Goal: Information Seeking & Learning: Learn about a topic

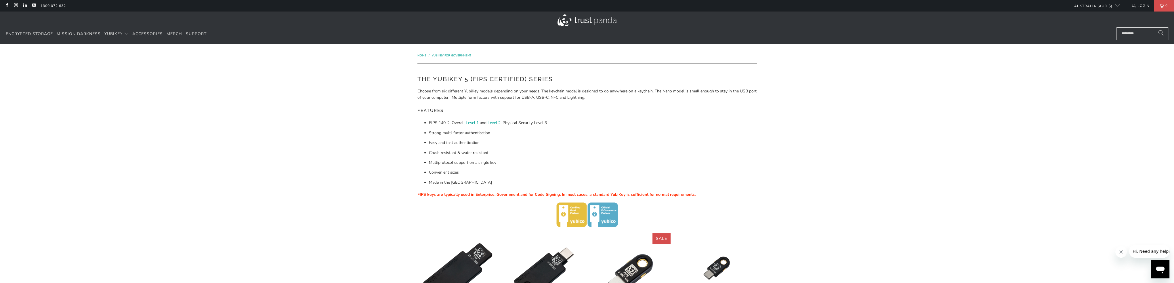
click at [1137, 34] on input "Search..." at bounding box center [1143, 33] width 52 height 13
type input "***"
click at [1159, 27] on button "Search" at bounding box center [1166, 33] width 14 height 13
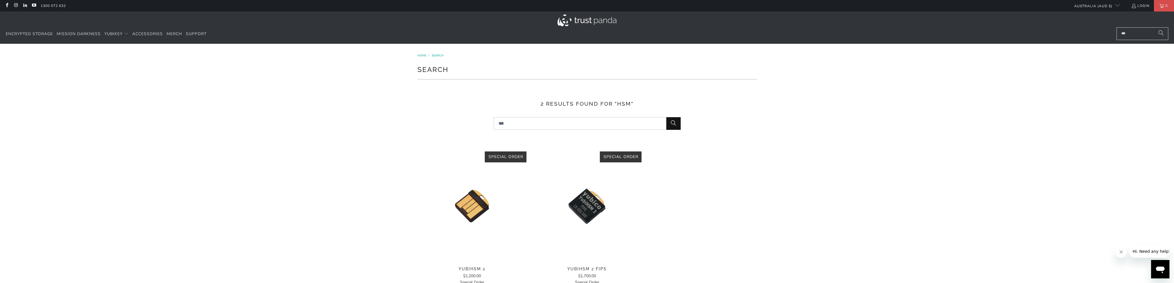
click at [475, 207] on img at bounding box center [472, 205] width 109 height 109
click at [584, 206] on img at bounding box center [586, 205] width 109 height 109
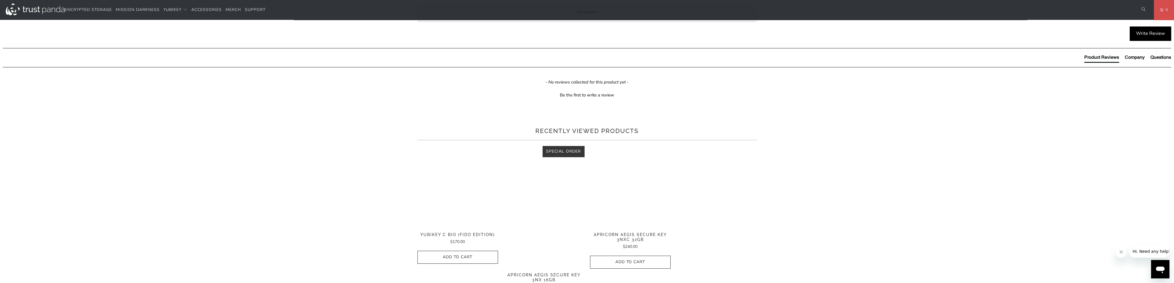
scroll to position [230, 0]
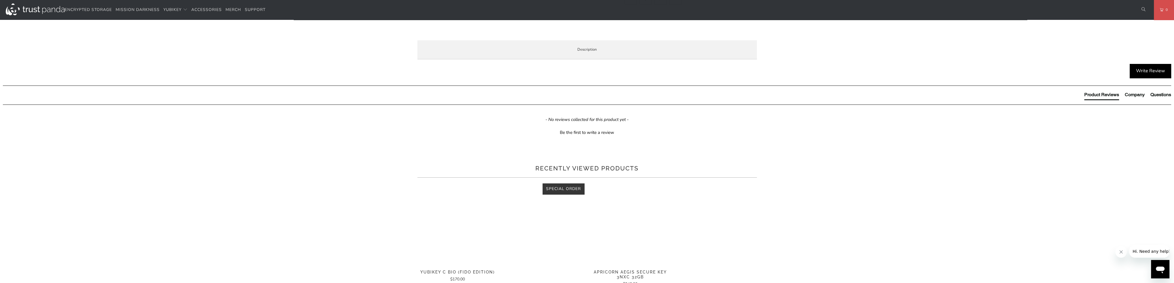
click at [0, 0] on span "Enterprise and Government" at bounding box center [0, 0] width 0 height 0
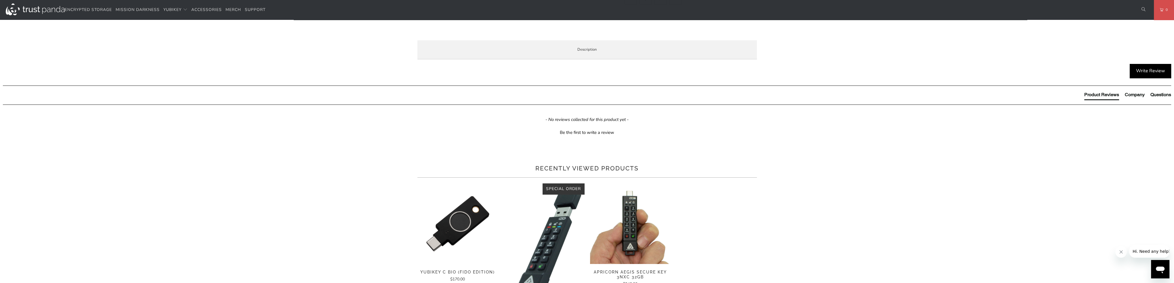
click at [0, 0] on span "Specifications" at bounding box center [0, 0] width 0 height 0
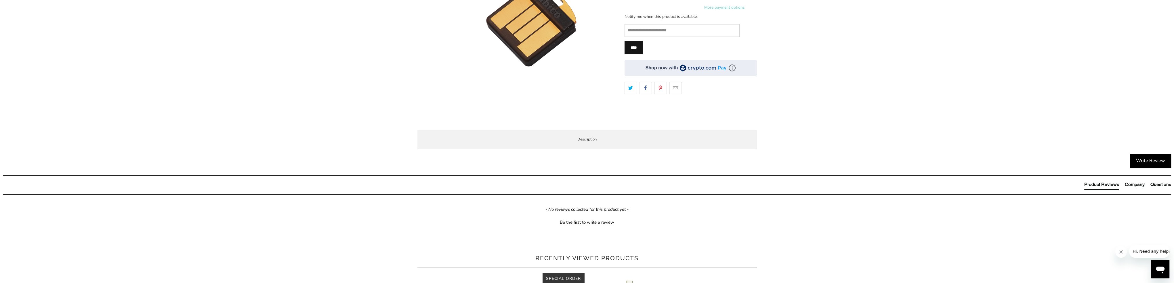
scroll to position [173, 0]
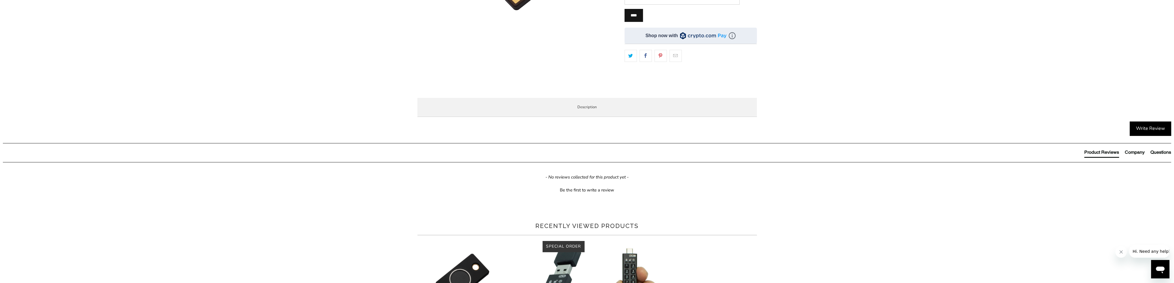
drag, startPoint x: 445, startPoint y: 132, endPoint x: 442, endPoint y: 134, distance: 4.7
click at [0, 0] on span "Overview" at bounding box center [0, 0] width 0 height 0
click at [0, 0] on p "The YubiHSM 2 is a game changing hardware solution for protecting Certificate A…" at bounding box center [0, 0] width 0 height 0
drag, startPoint x: 602, startPoint y: 150, endPoint x: 597, endPoint y: 154, distance: 6.2
click at [0, 0] on p "The YubiHSM 2 is a game changing hardware solution for protecting Certificate A…" at bounding box center [0, 0] width 0 height 0
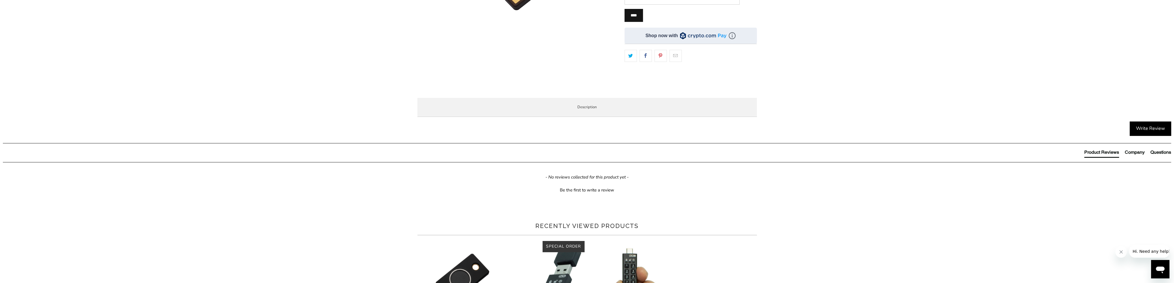
copy p ". It offers a higher level of security for cryptographic digital key generation…"
click at [0, 0] on p "The YubiHSM 2 is a game changing hardware solution for protecting Certificate A…" at bounding box center [0, 0] width 0 height 0
drag, startPoint x: 430, startPoint y: 143, endPoint x: 592, endPoint y: 199, distance: 171.0
click at [0, 0] on p "The YubiHSM 2 is a game changing hardware solution for protecting Certificate A…" at bounding box center [0, 0] width 0 height 0
copy p "The YubiHSM 2 is a game changing hardware solution for protecting Certificate A…"
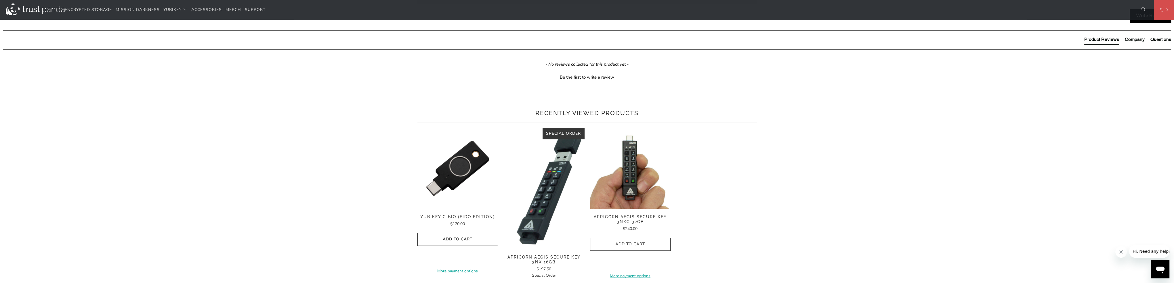
scroll to position [288, 0]
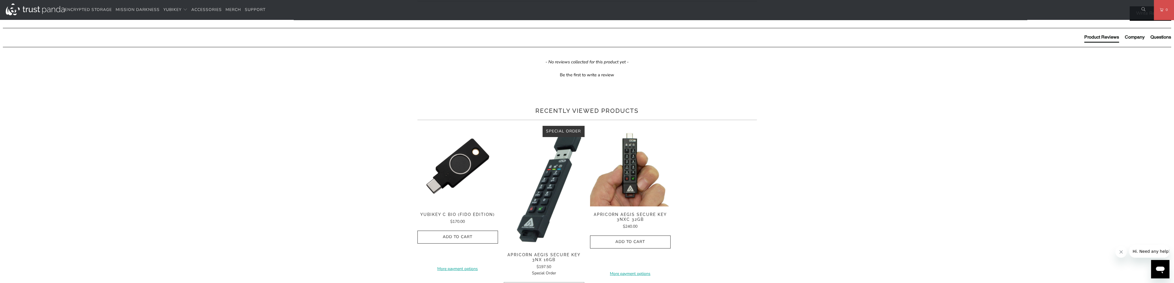
click at [0, 0] on p "Secure key storage and operations Create, import, and store keys, then perform …" at bounding box center [0, 0] width 0 height 0
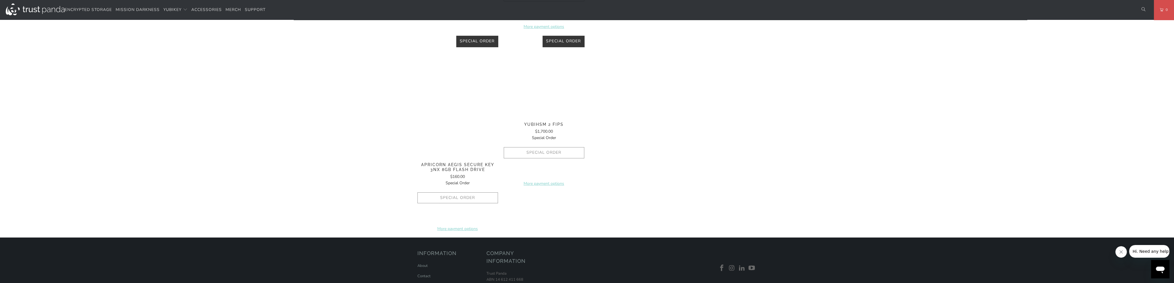
scroll to position [663, 0]
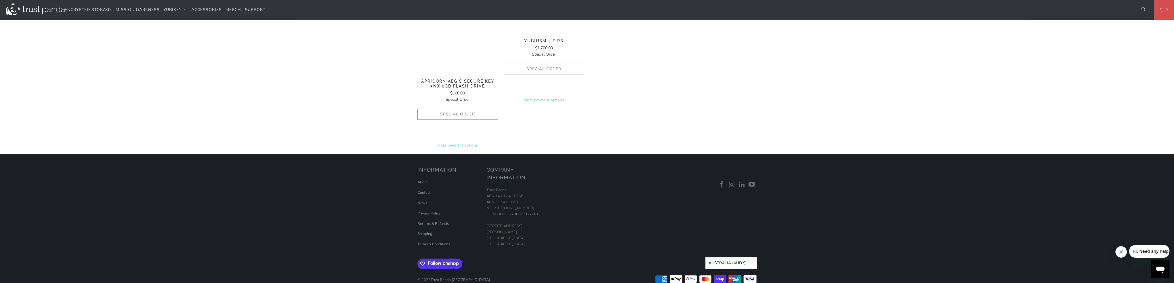
drag, startPoint x: 431, startPoint y: 159, endPoint x: 483, endPoint y: 69, distance: 103.9
click at [0, 0] on p "Secure key storage and operations Create, import, and store keys, then perform …" at bounding box center [0, 0] width 0 height 0
copy p "Secure key storage and operations Create, import, and store keys, then perform …"
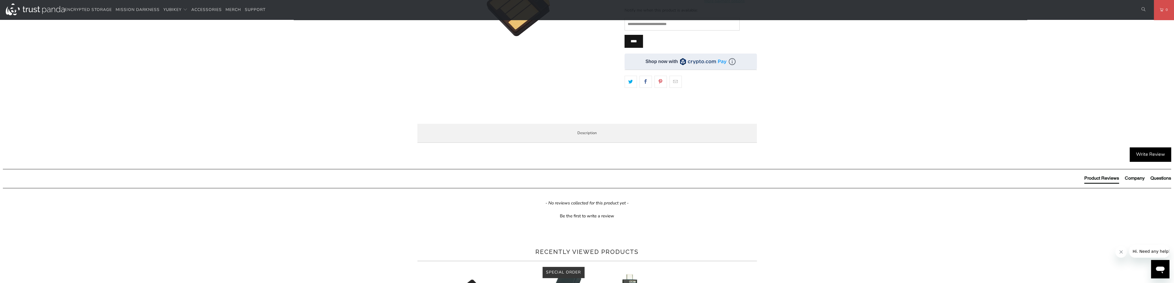
scroll to position [145, 0]
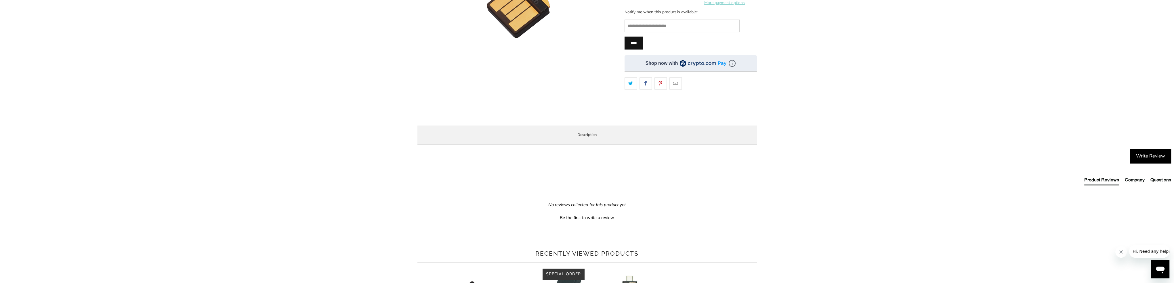
click at [0, 0] on span "Specifications" at bounding box center [0, 0] width 0 height 0
click at [0, 0] on li "Enterprise and Government" at bounding box center [0, 0] width 0 height 0
click at [0, 0] on span "Local Service & Support" at bounding box center [0, 0] width 0 height 0
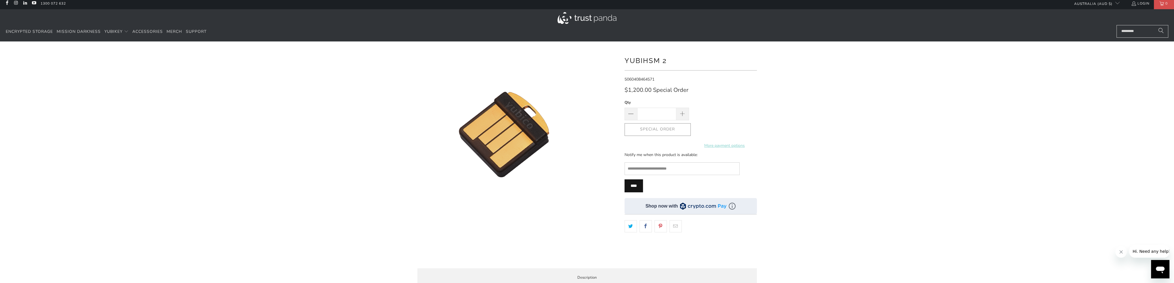
scroll to position [0, 0]
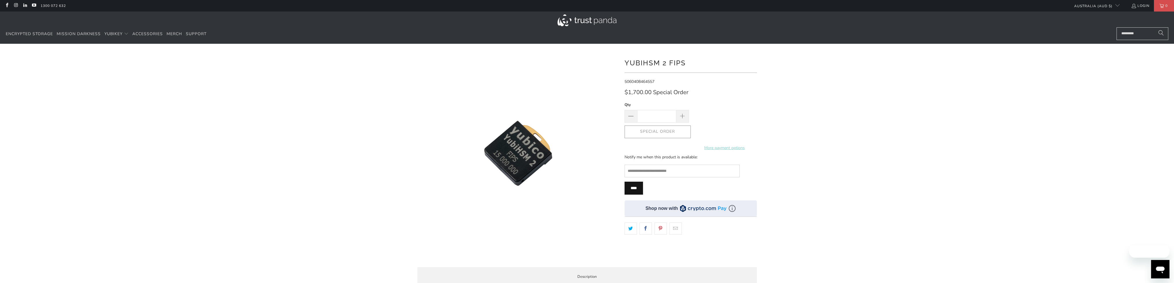
click at [527, 162] on img at bounding box center [515, 149] width 288 height 288
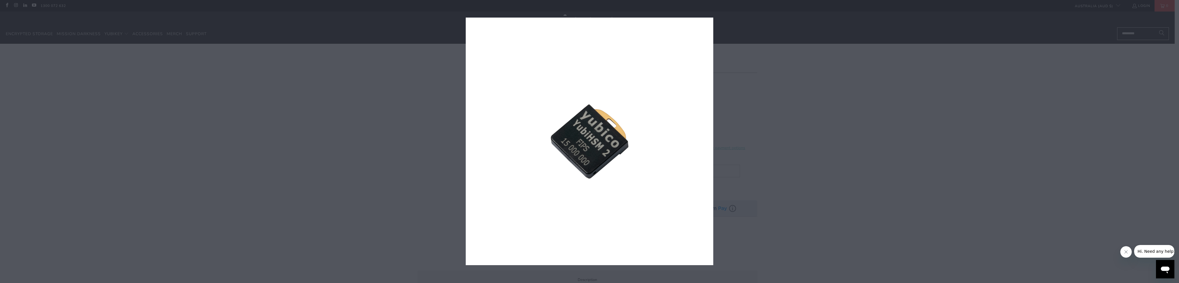
click at [705, 24] on icon "close" at bounding box center [707, 24] width 8 height 8
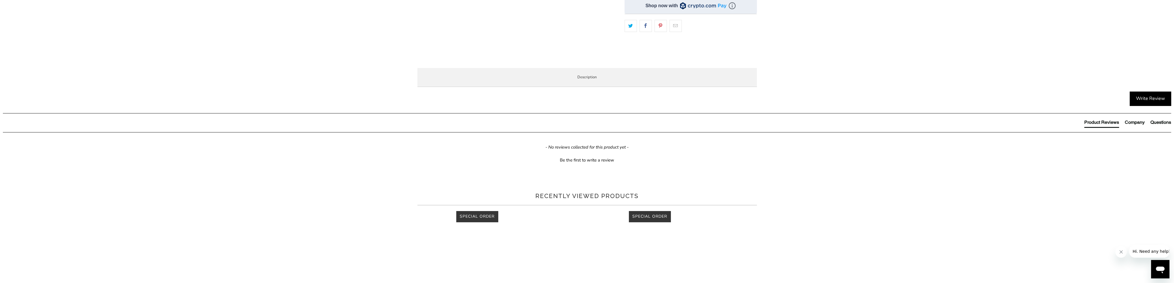
scroll to position [230, 0]
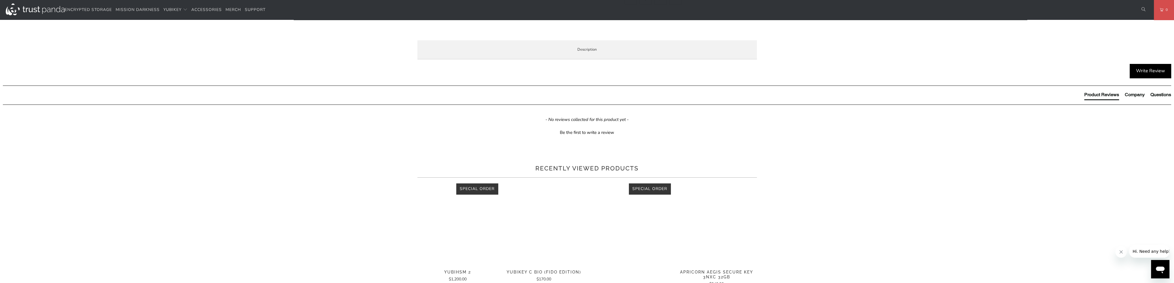
click at [0, 0] on p "FIPS stands for Federal Information Processing Standard. The FIPS key is primar…" at bounding box center [0, 0] width 0 height 0
drag, startPoint x: 518, startPoint y: 180, endPoint x: 429, endPoint y: 167, distance: 89.2
click at [0, 0] on div "The YubiHSM 2 FIPS is a game changing hardware solution for protecting Certific…" at bounding box center [0, 0] width 0 height 0
click at [0, 0] on p "FIPS stands for Federal Information Processing Standard. The FIPS key is primar…" at bounding box center [0, 0] width 0 height 0
drag, startPoint x: 535, startPoint y: 167, endPoint x: 561, endPoint y: 178, distance: 28.1
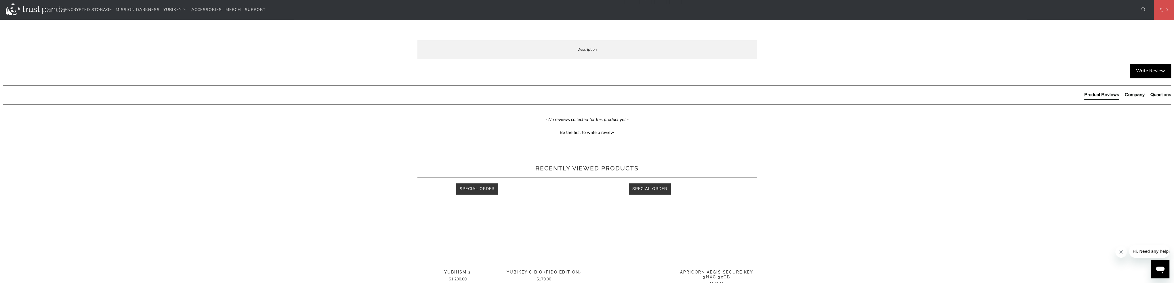
click at [0, 0] on p "FIPS stands for Federal Information Processing Standard. The FIPS key is primar…" at bounding box center [0, 0] width 0 height 0
copy p "The FIPS key is primarily used for companies working in or with regulated indus…"
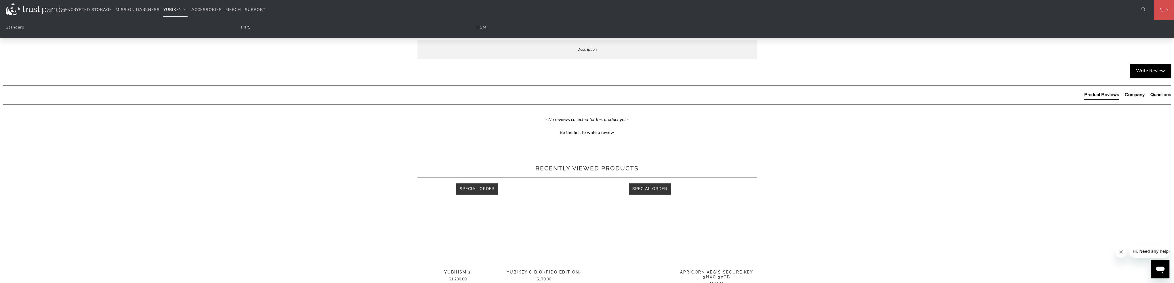
click at [170, 10] on span "YubiKey" at bounding box center [172, 9] width 18 height 5
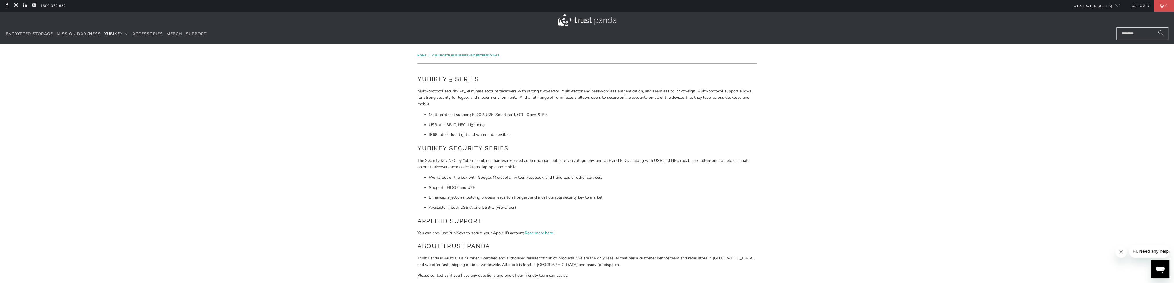
click at [577, 20] on img at bounding box center [587, 20] width 59 height 12
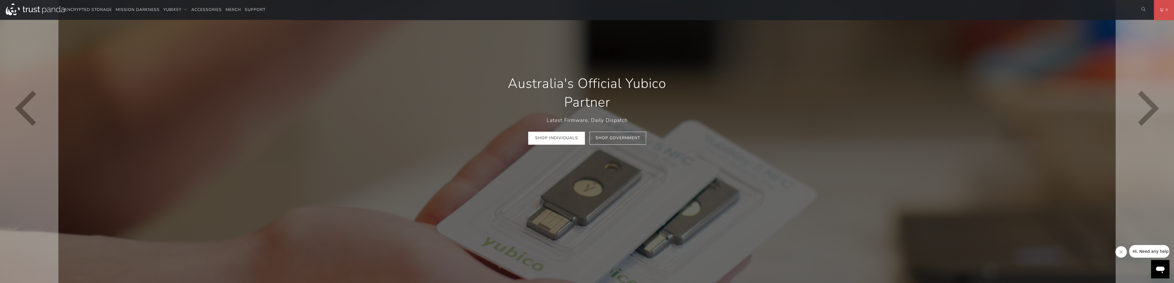
scroll to position [230, 0]
click at [615, 137] on link "Shop Government" at bounding box center [618, 138] width 57 height 13
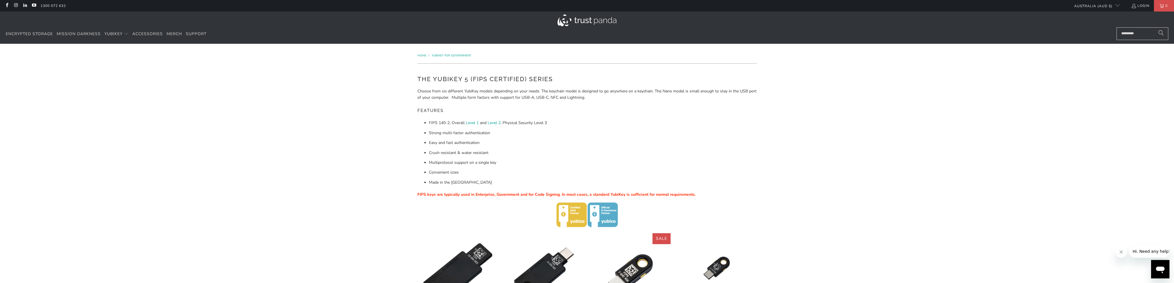
click at [585, 21] on img at bounding box center [587, 20] width 59 height 12
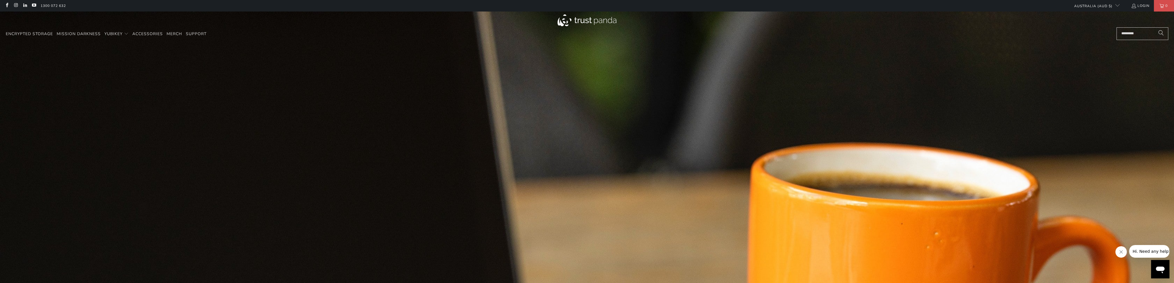
scroll to position [0, 214]
